Goal: Task Accomplishment & Management: Manage account settings

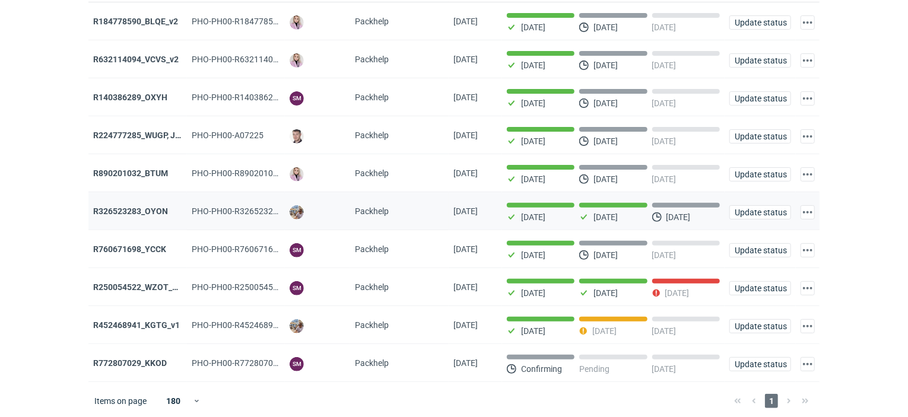
scroll to position [50, 0]
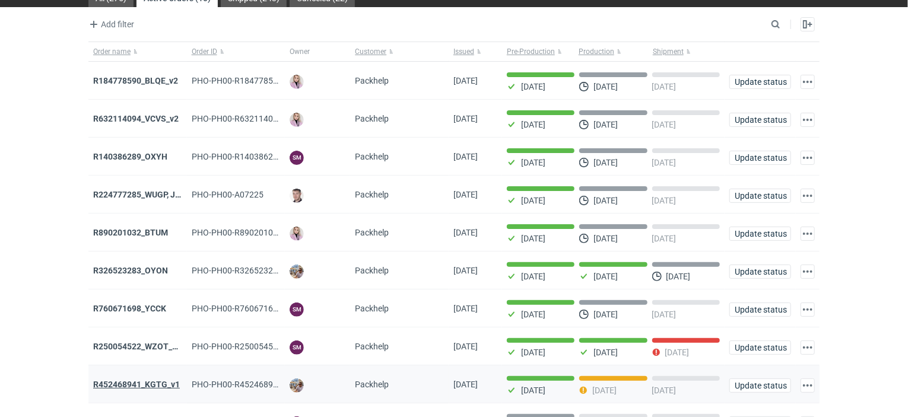
click at [155, 384] on strong "R452468941_KGTG_v1" at bounding box center [136, 384] width 87 height 9
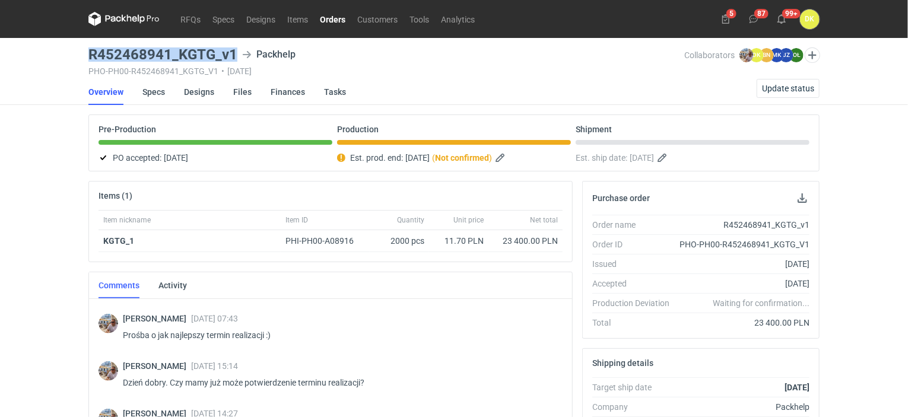
drag, startPoint x: 234, startPoint y: 55, endPoint x: 92, endPoint y: 50, distance: 141.9
click at [92, 50] on h3 "R452468941_KGTG_v1" at bounding box center [162, 54] width 149 height 14
copy h3 "R452468941_KGTG_v1"
click at [772, 90] on span "Update status" at bounding box center [788, 88] width 52 height 8
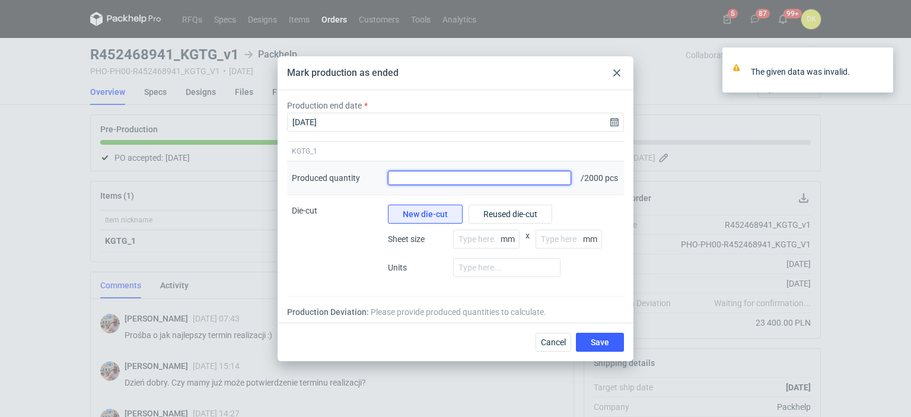
click at [403, 177] on input "Produced quantity" at bounding box center [479, 178] width 183 height 14
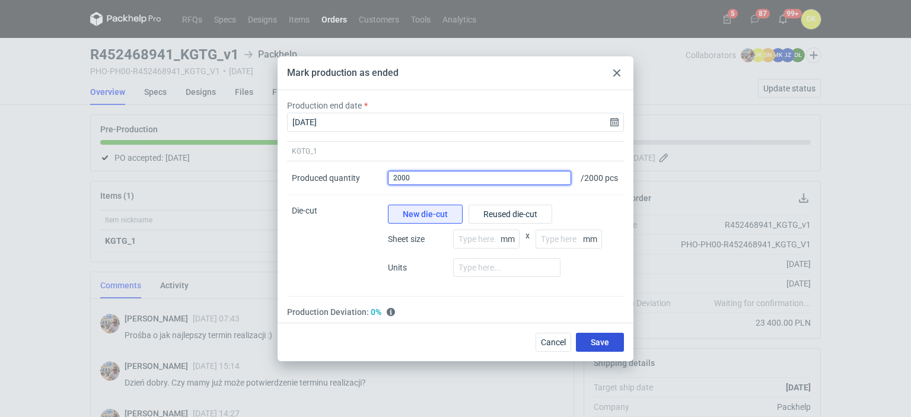
type input "2000"
click at [591, 345] on button "Save" at bounding box center [600, 342] width 48 height 19
